Goal: Navigation & Orientation: Understand site structure

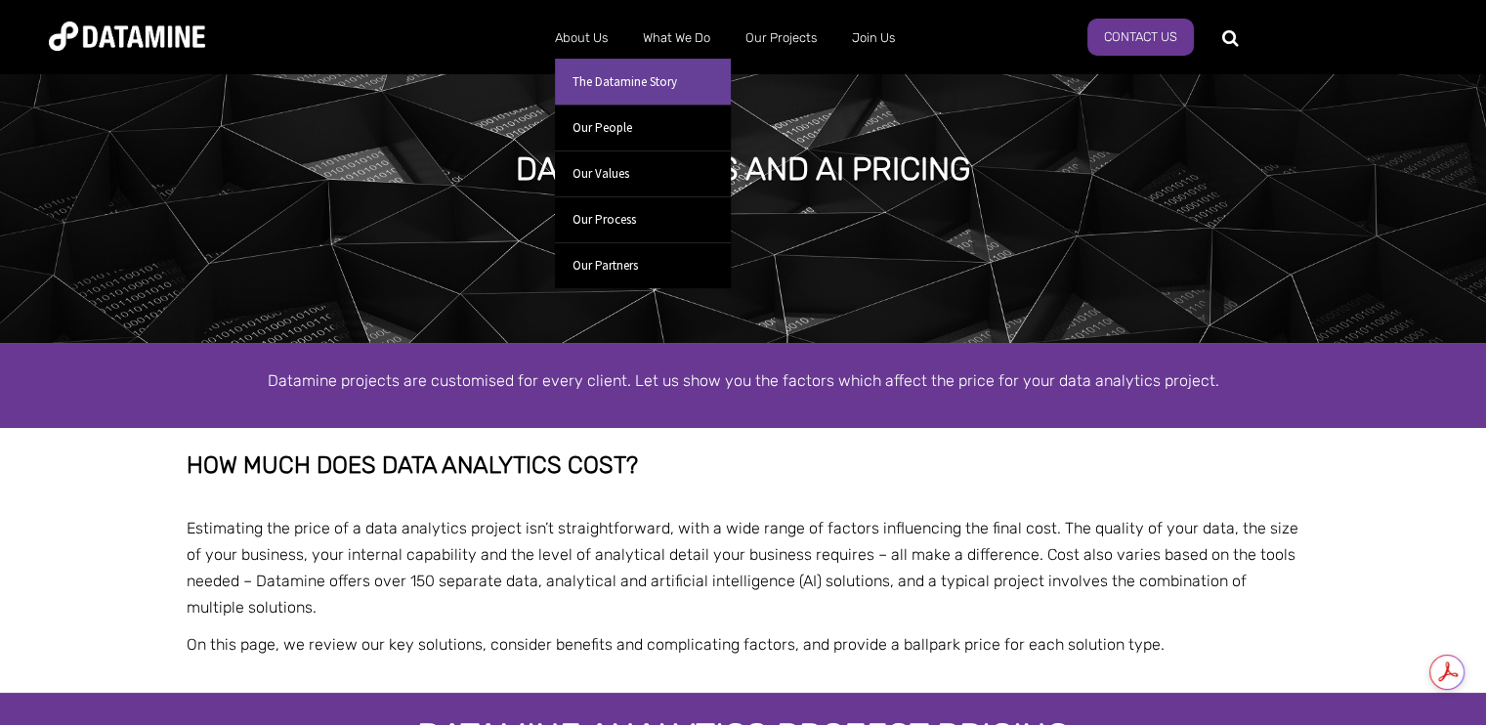
click at [620, 96] on link "The Datamine Story" at bounding box center [643, 82] width 176 height 46
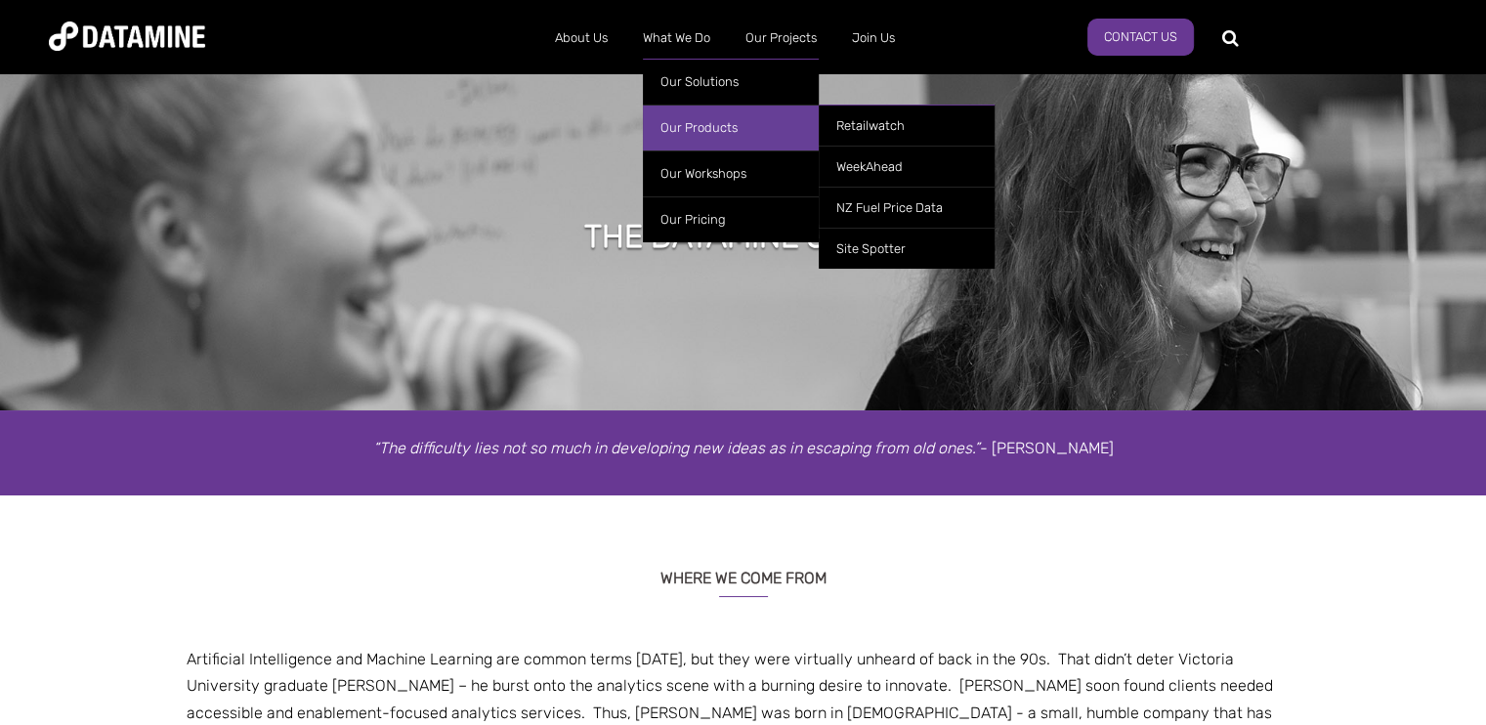
click at [714, 121] on link "Our Products" at bounding box center [731, 128] width 176 height 46
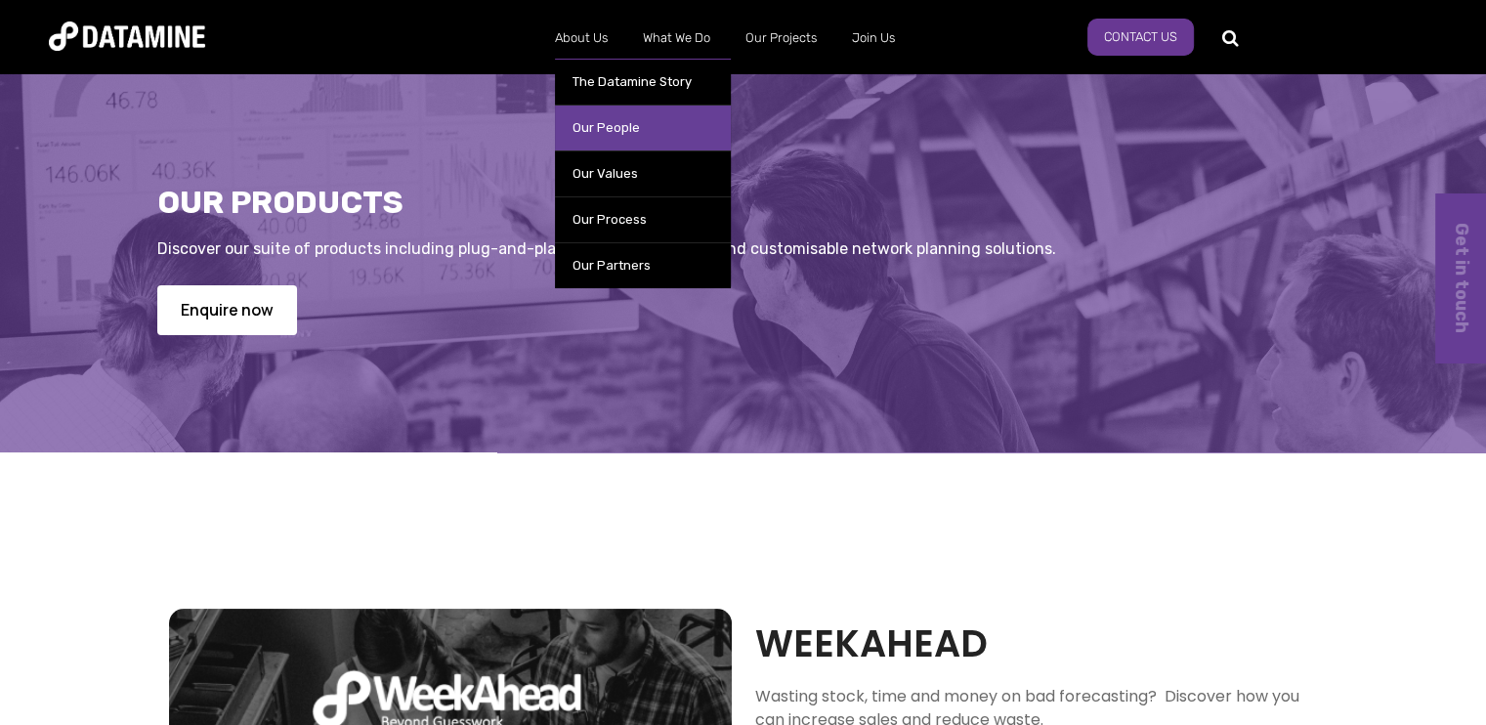
click at [610, 134] on link "Our People" at bounding box center [643, 128] width 176 height 46
